Goal: Information Seeking & Learning: Learn about a topic

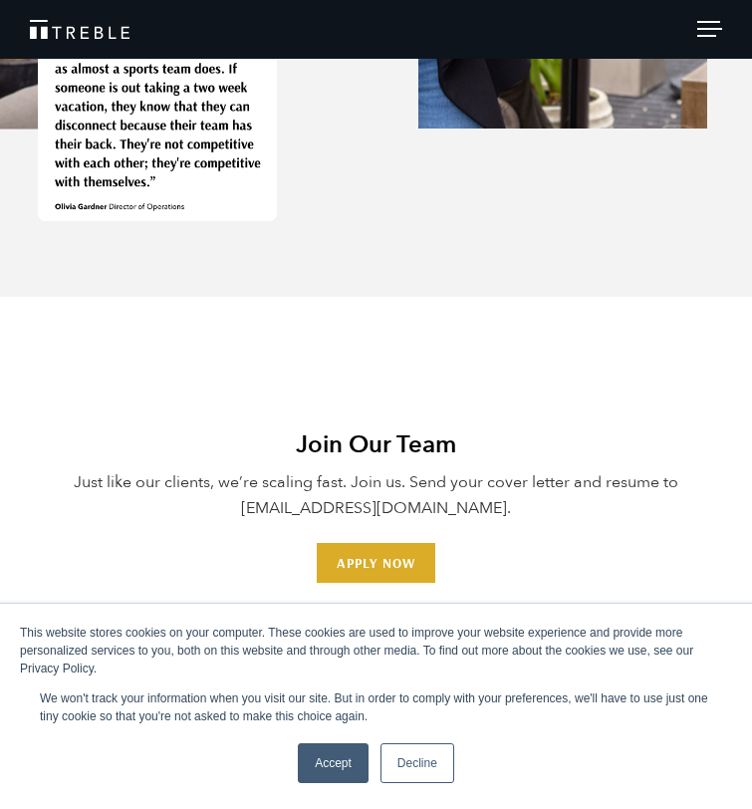
click at [424, 763] on link "Decline" at bounding box center [418, 763] width 74 height 40
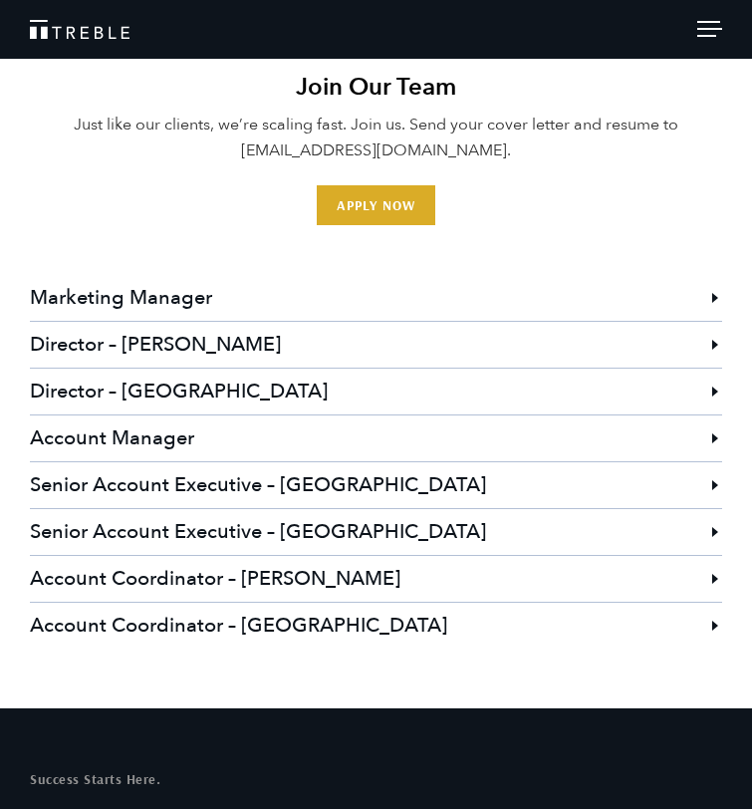
scroll to position [5424, 0]
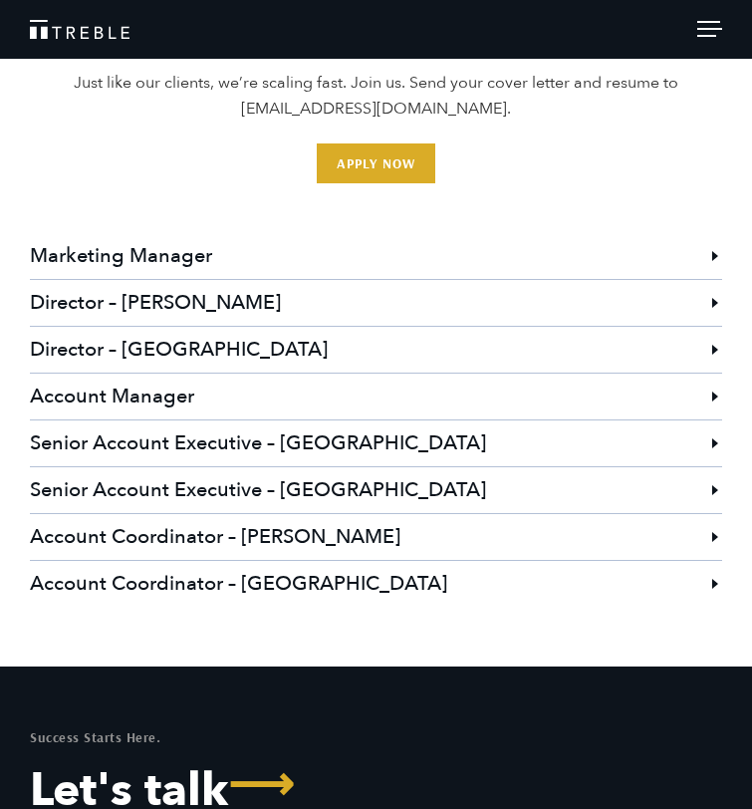
click at [700, 535] on h3 "Account Coordinator – [PERSON_NAME]" at bounding box center [376, 537] width 693 height 46
click at [721, 535] on h3 "Account Coordinator – [PERSON_NAME]" at bounding box center [376, 537] width 693 height 46
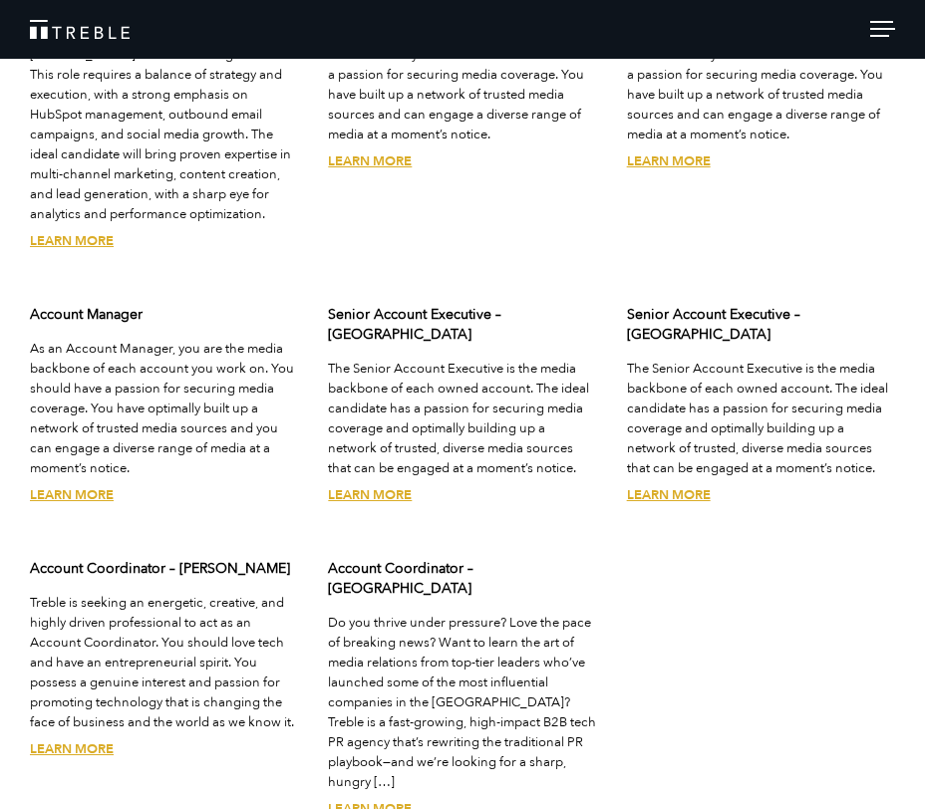
scroll to position [4657, 0]
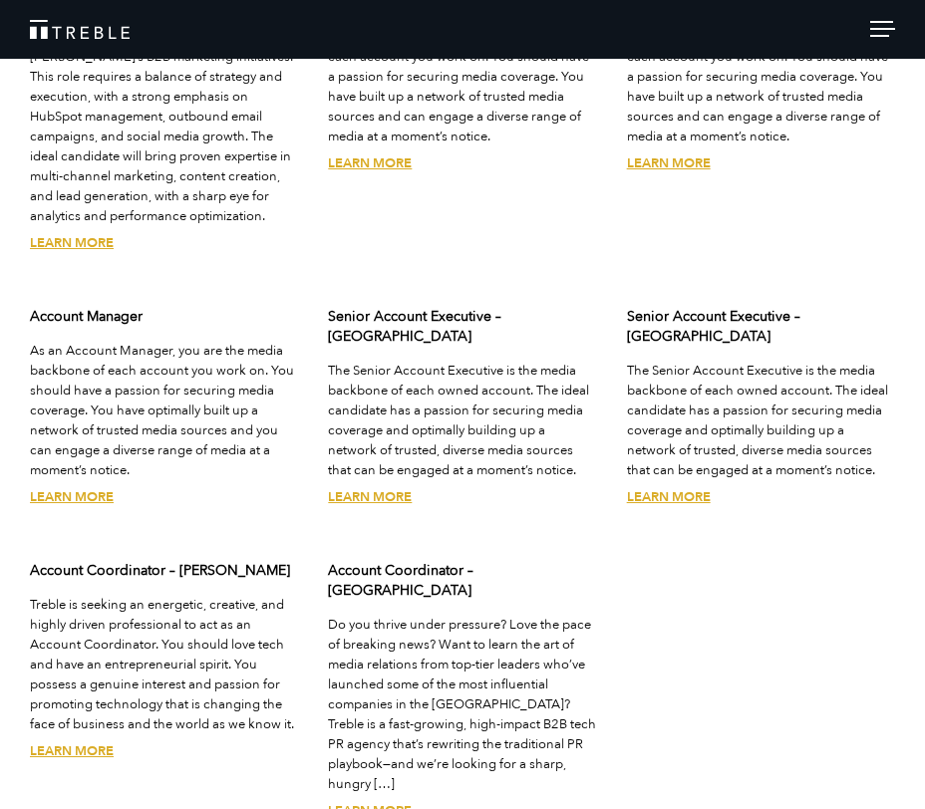
click at [91, 742] on link "Learn More" at bounding box center [72, 751] width 84 height 18
